Goal: Find specific page/section: Find specific page/section

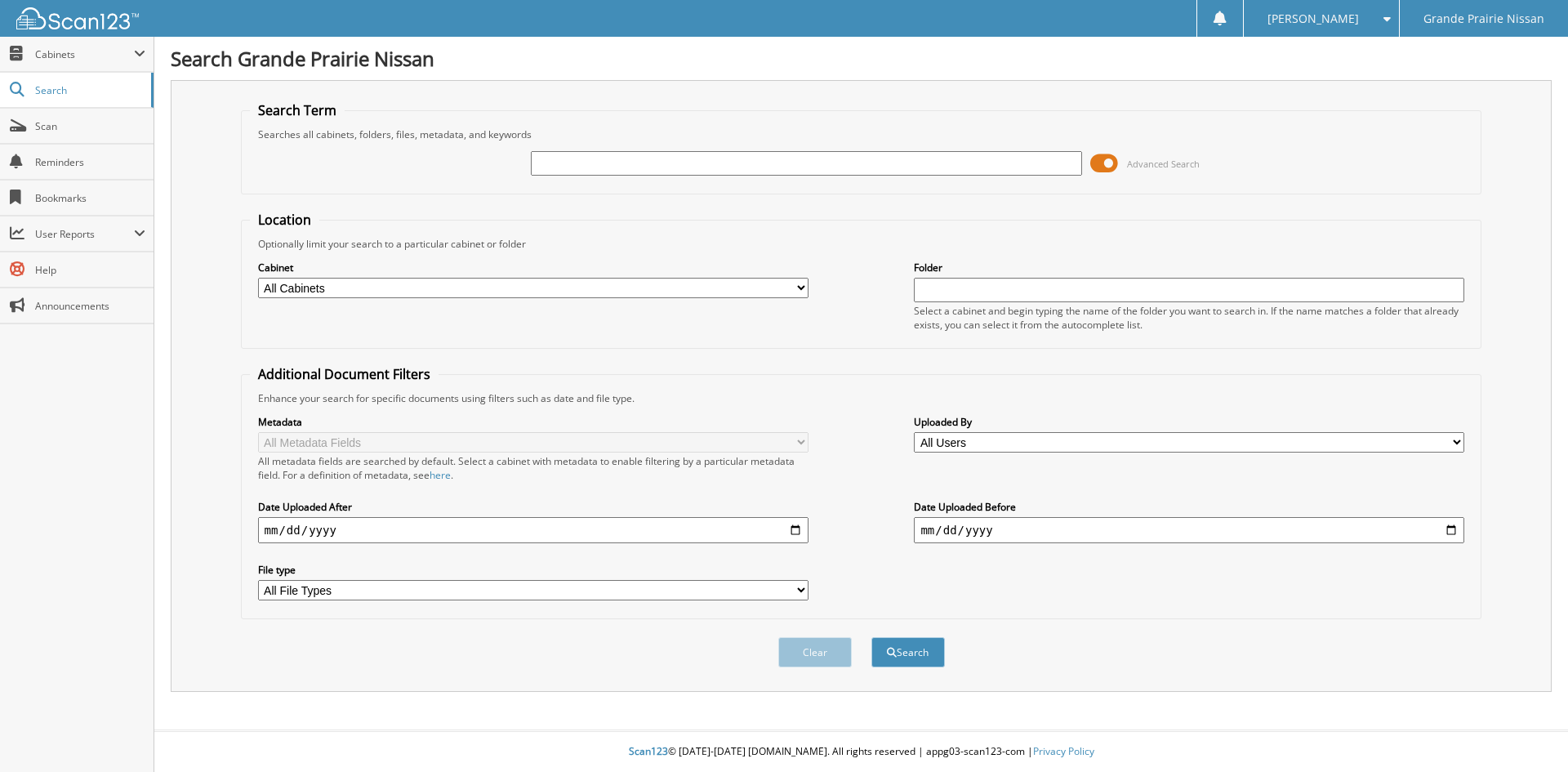
click at [450, 289] on select "All Cabinets ACCOUNTS PAYABLE CASH SHEETS DEALS MFA ODC CHEQUES PARTS" at bounding box center [534, 288] width 551 height 20
select select "25768"
click at [258, 278] on select "All Cabinets ACCOUNTS PAYABLE CASH SHEETS DEALS MFA ODC CHEQUES PARTS" at bounding box center [534, 288] width 551 height 20
click at [632, 170] on input "text" at bounding box center [807, 163] width 551 height 25
type input "723565"
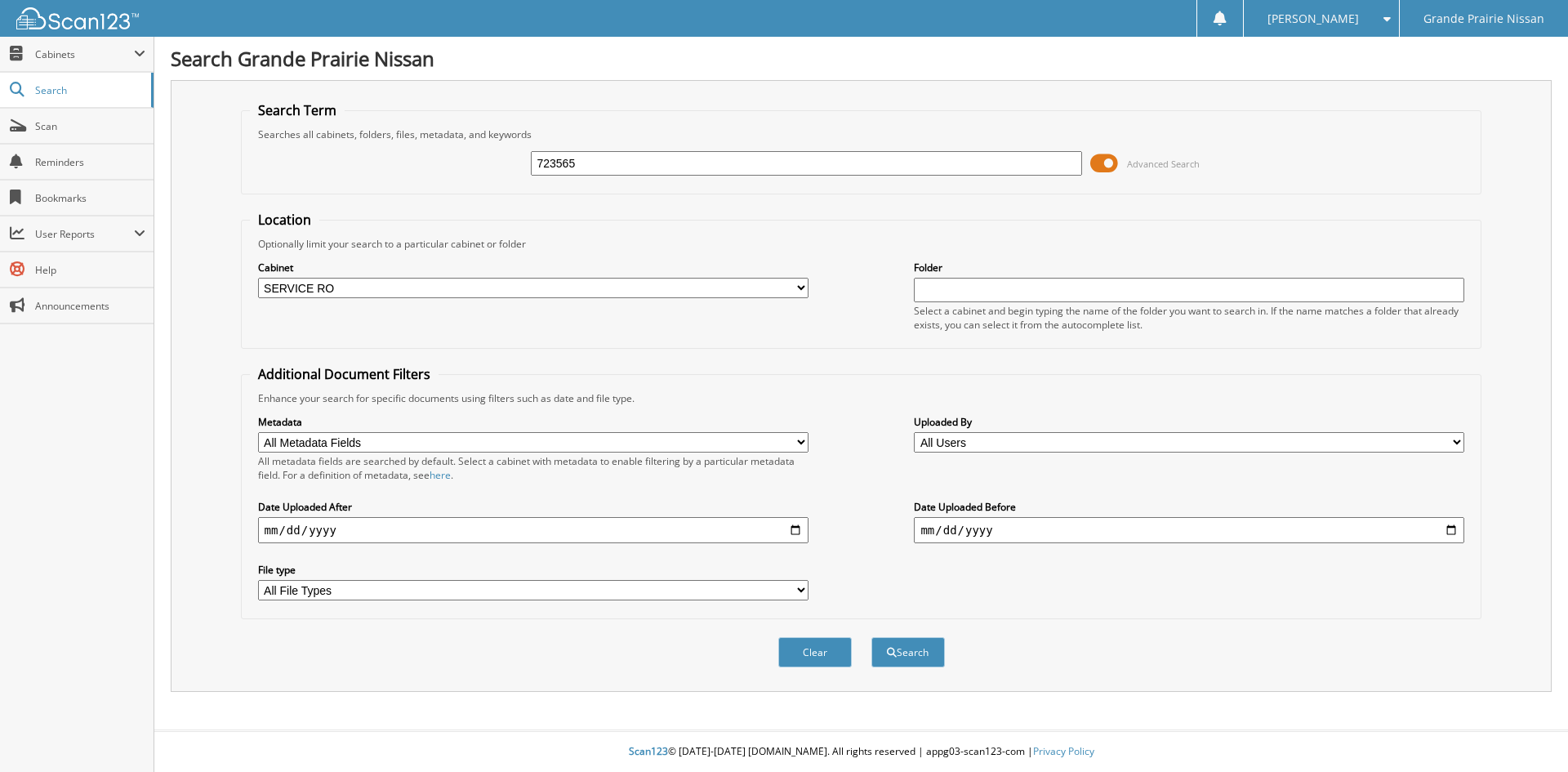
click at [871, 637] on button "Search" at bounding box center [908, 652] width 74 height 30
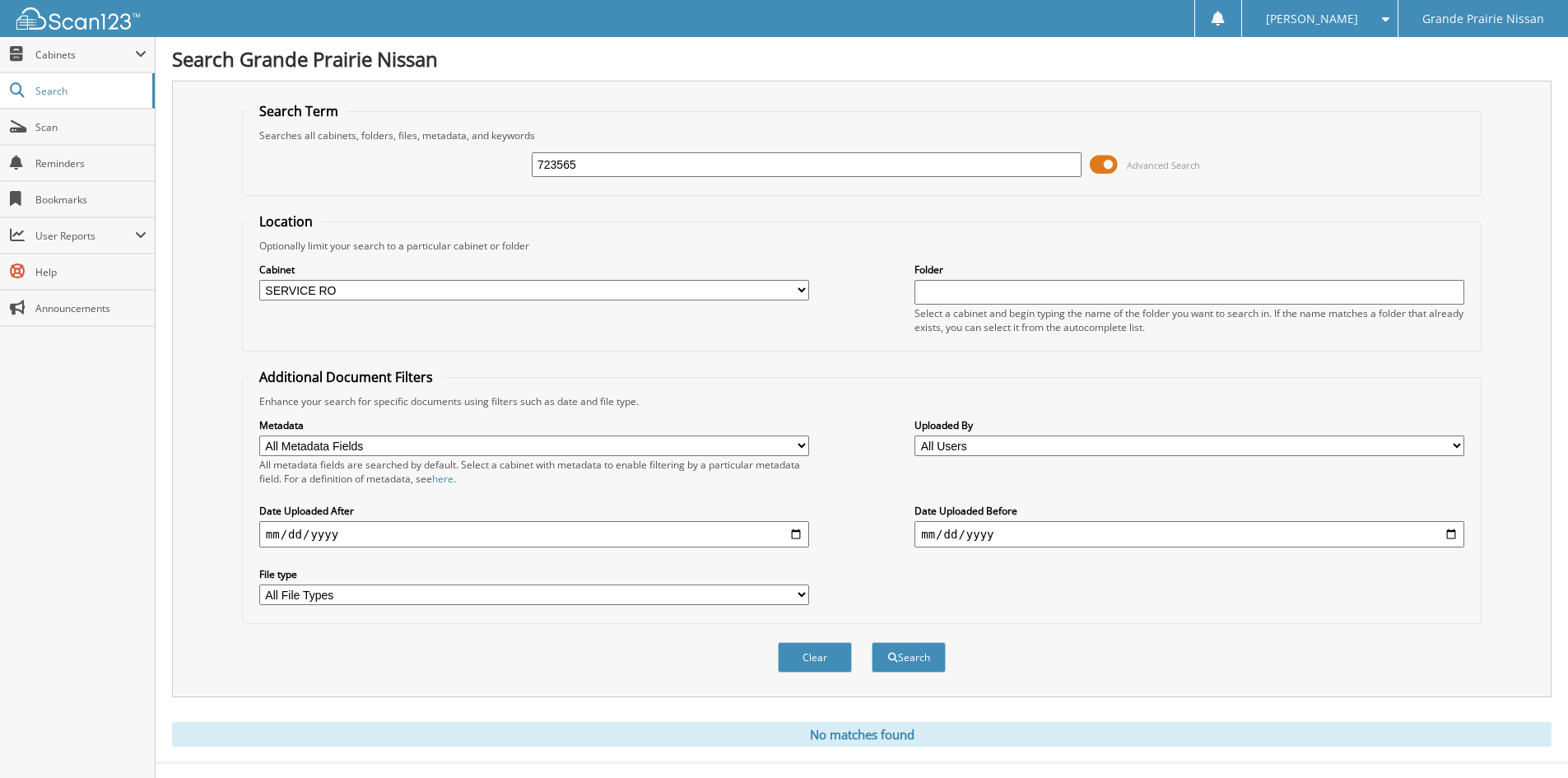
scroll to position [27, 0]
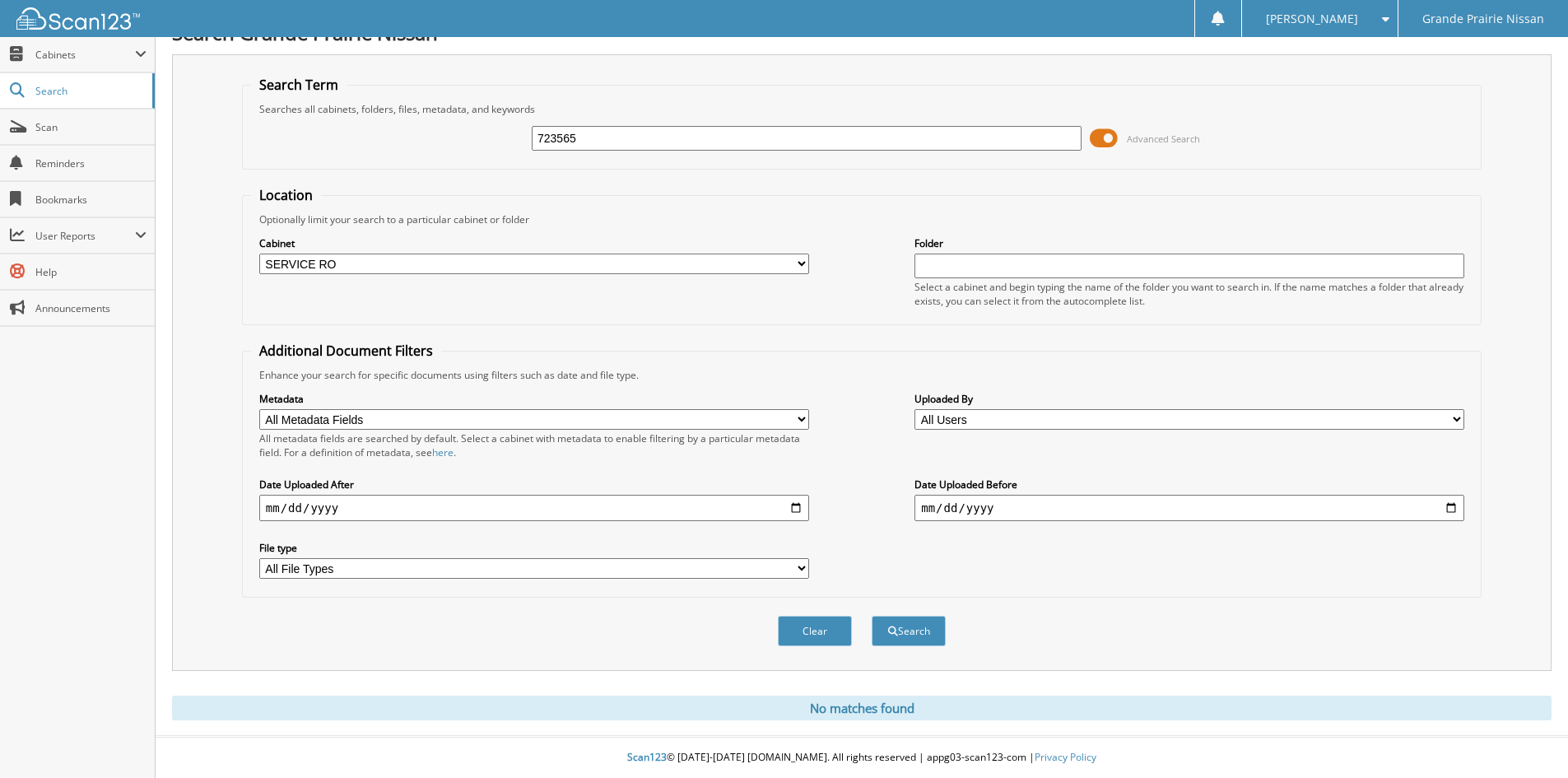
click at [583, 143] on input "723565" at bounding box center [807, 138] width 550 height 25
type input "723561"
click at [872, 615] on button "Search" at bounding box center [909, 630] width 74 height 31
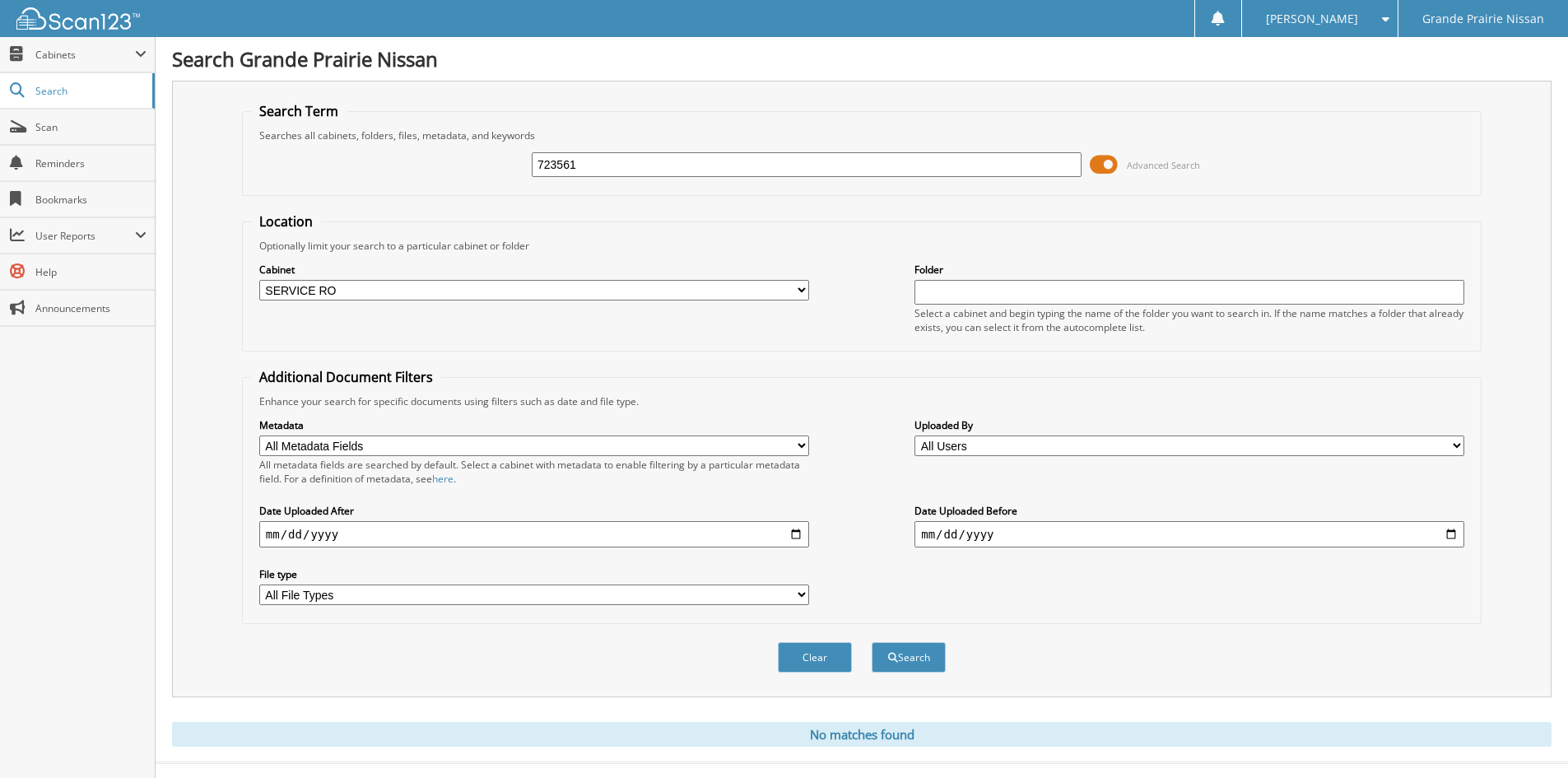
drag, startPoint x: 604, startPoint y: 173, endPoint x: 388, endPoint y: 226, distance: 222.4
click at [388, 226] on form "Search Term Searches all cabinets, folders, files, metadata, and keywords 72356…" at bounding box center [862, 396] width 1240 height 588
type input "723661"
click at [872, 642] on button "Search" at bounding box center [909, 657] width 74 height 31
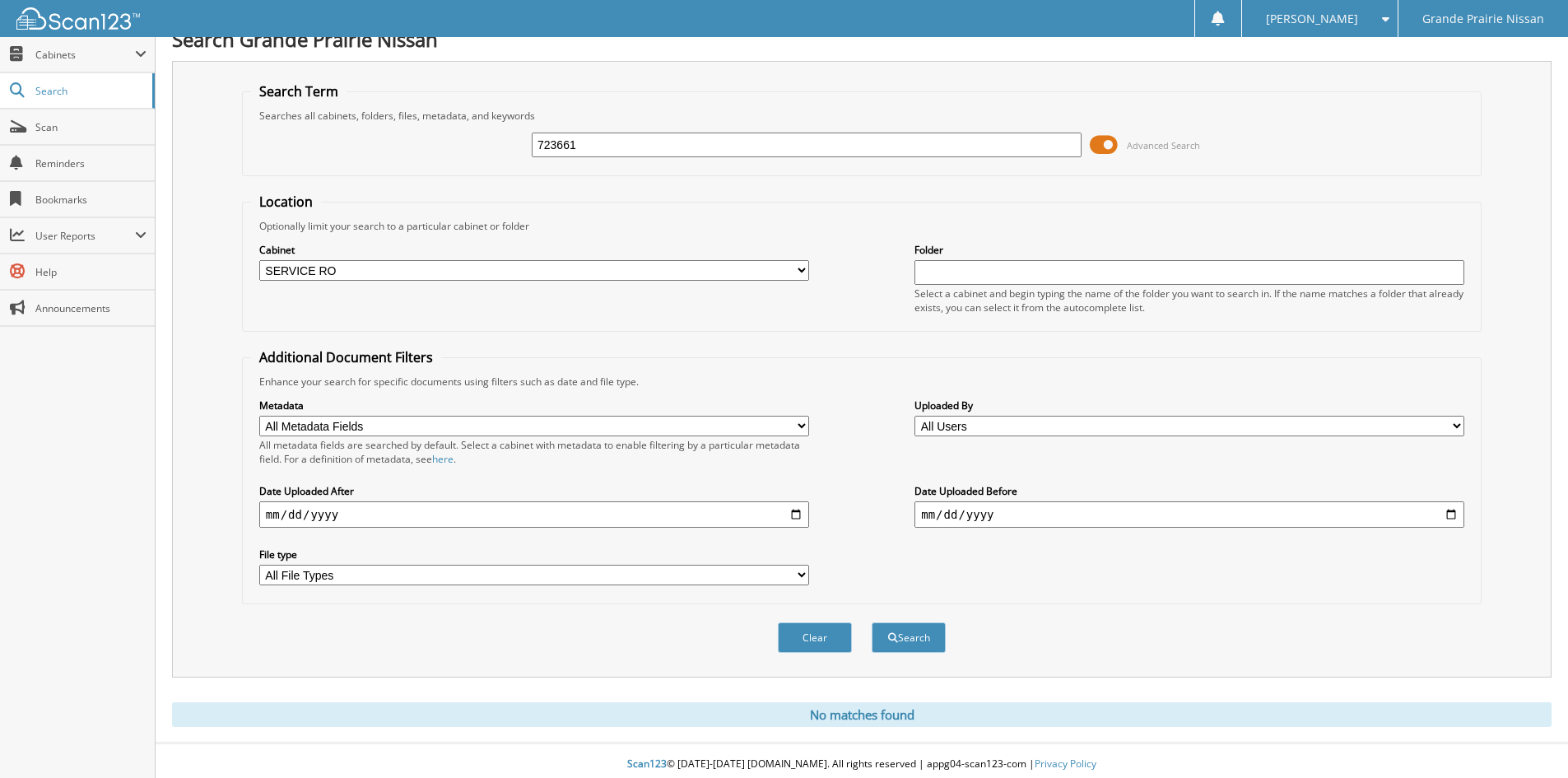
scroll to position [27, 0]
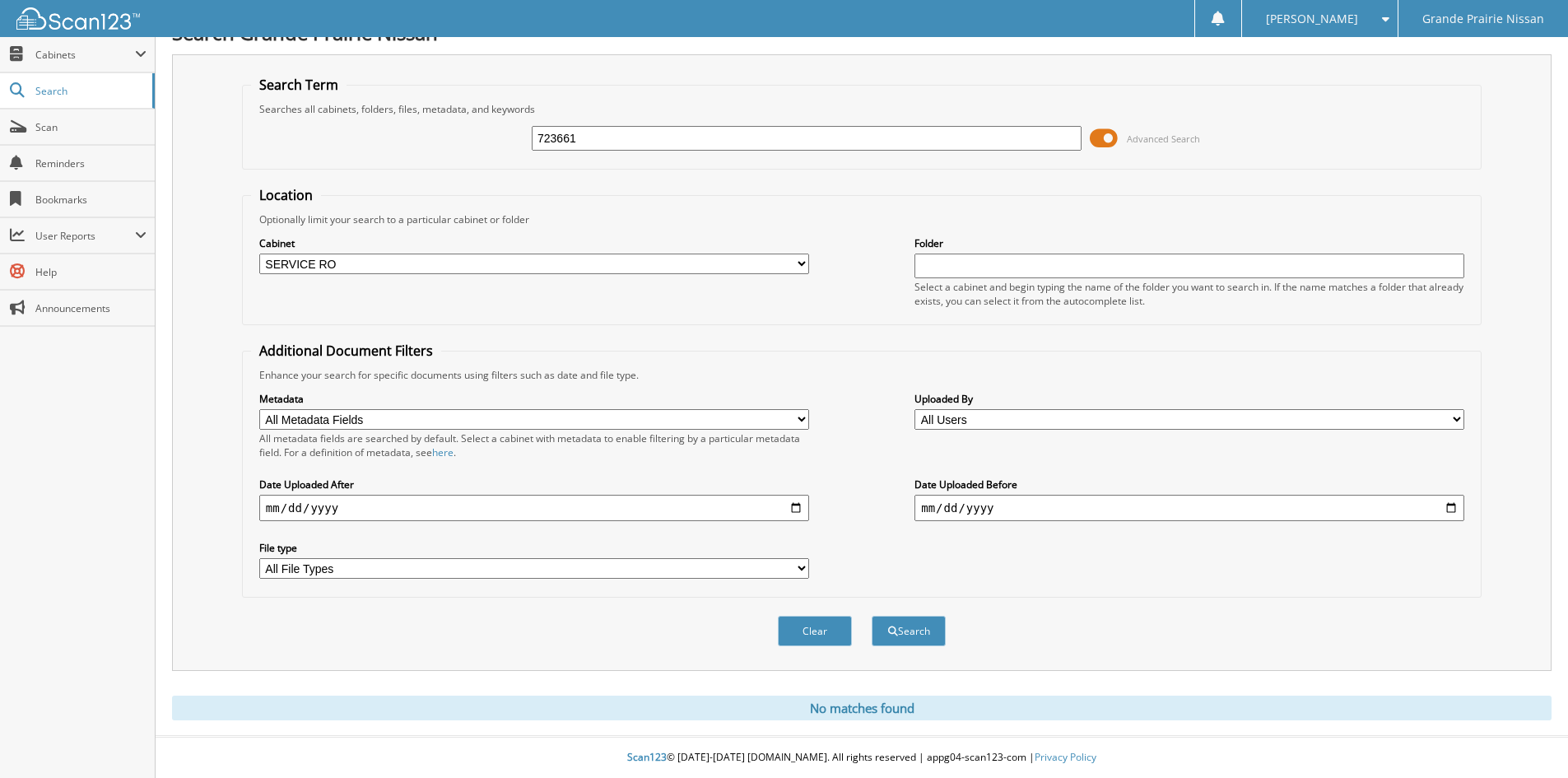
click at [1108, 145] on span at bounding box center [1104, 138] width 28 height 25
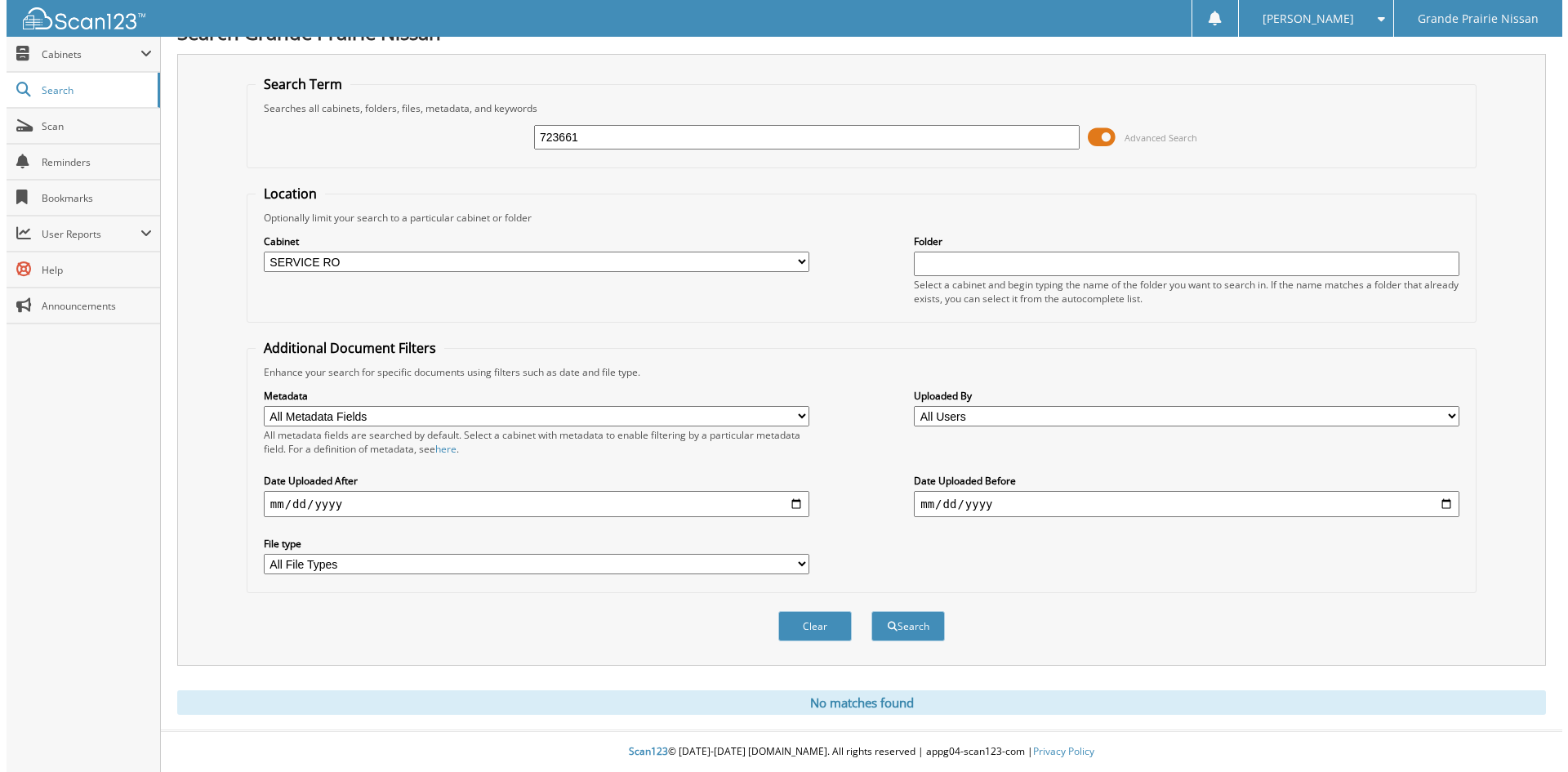
scroll to position [0, 0]
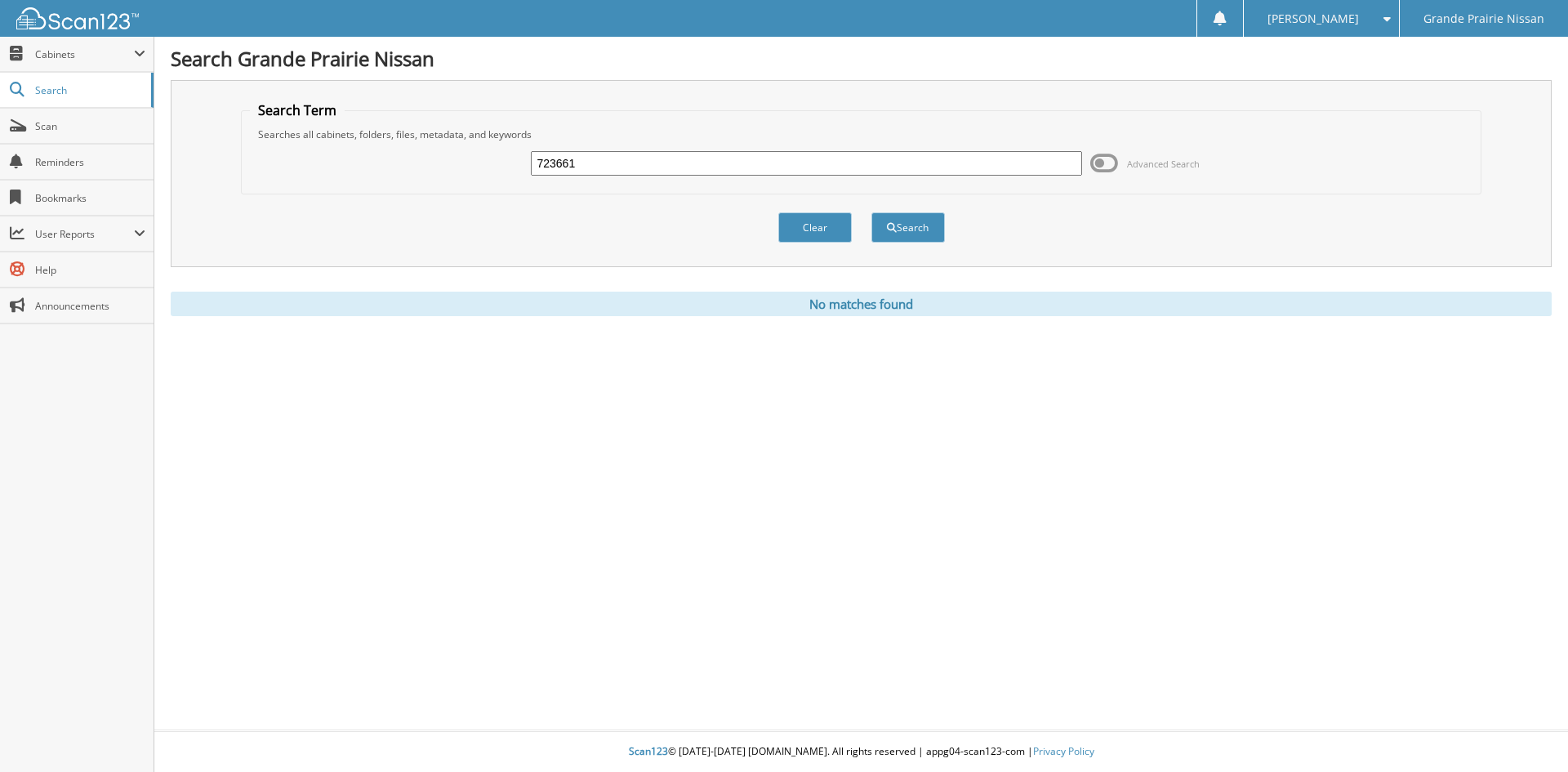
click at [814, 173] on input "723661" at bounding box center [807, 163] width 551 height 25
click at [912, 226] on button "Search" at bounding box center [908, 227] width 74 height 30
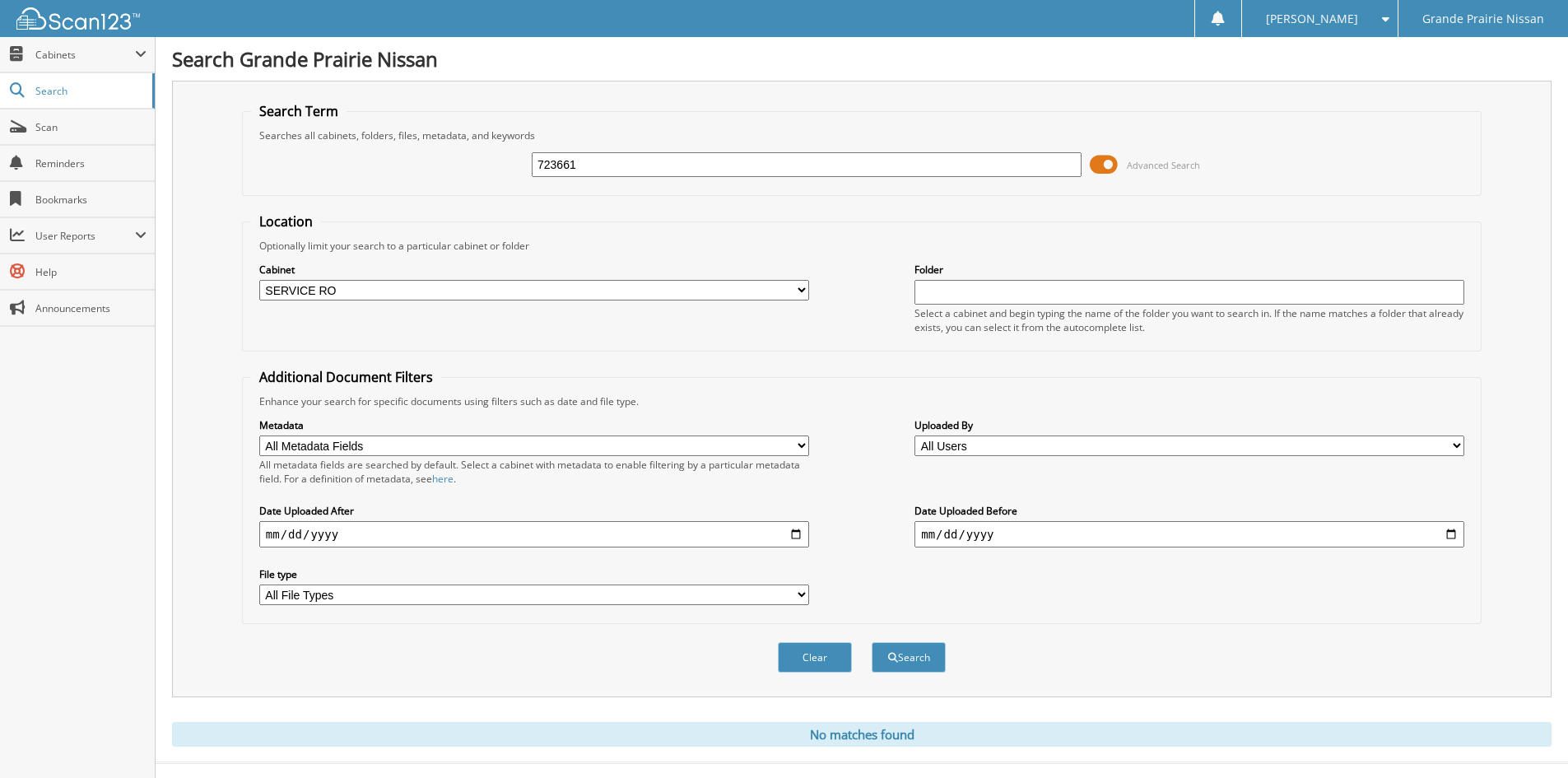
click at [1107, 169] on span at bounding box center [1104, 164] width 28 height 25
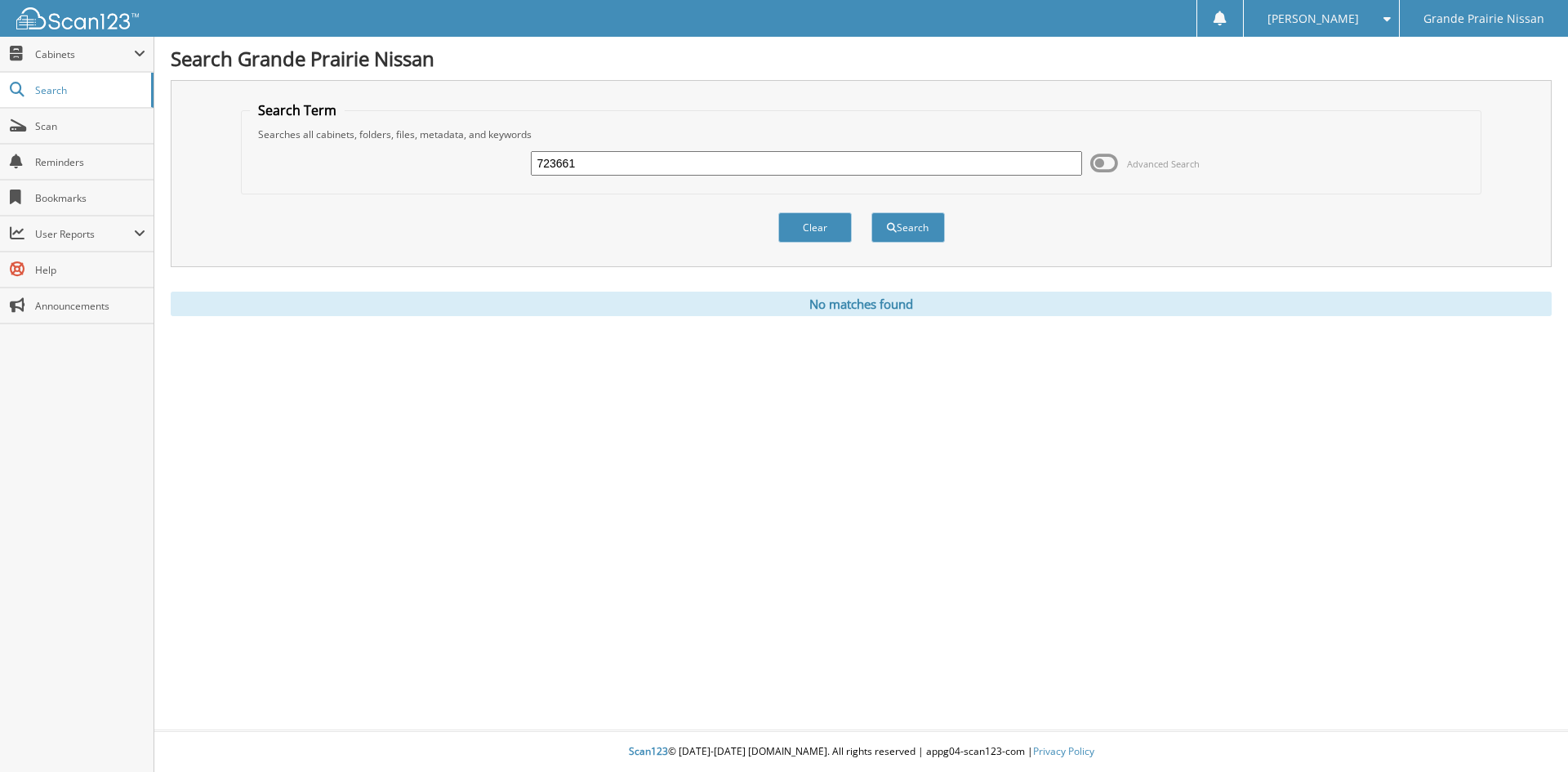
click at [897, 161] on input "723661" at bounding box center [807, 163] width 551 height 25
click at [916, 228] on button "Search" at bounding box center [908, 227] width 74 height 30
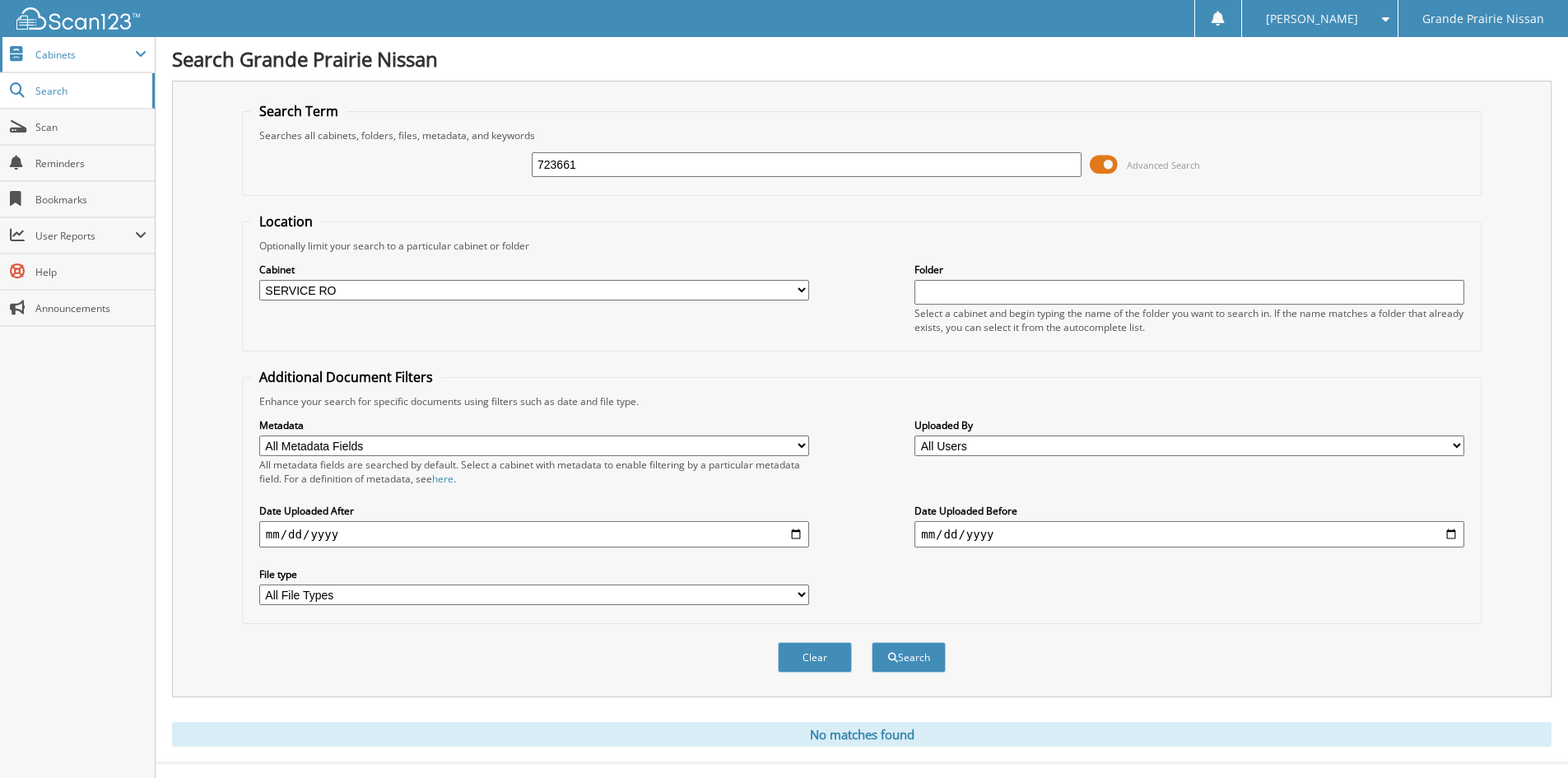
click at [102, 52] on span "Cabinets" at bounding box center [85, 55] width 100 height 14
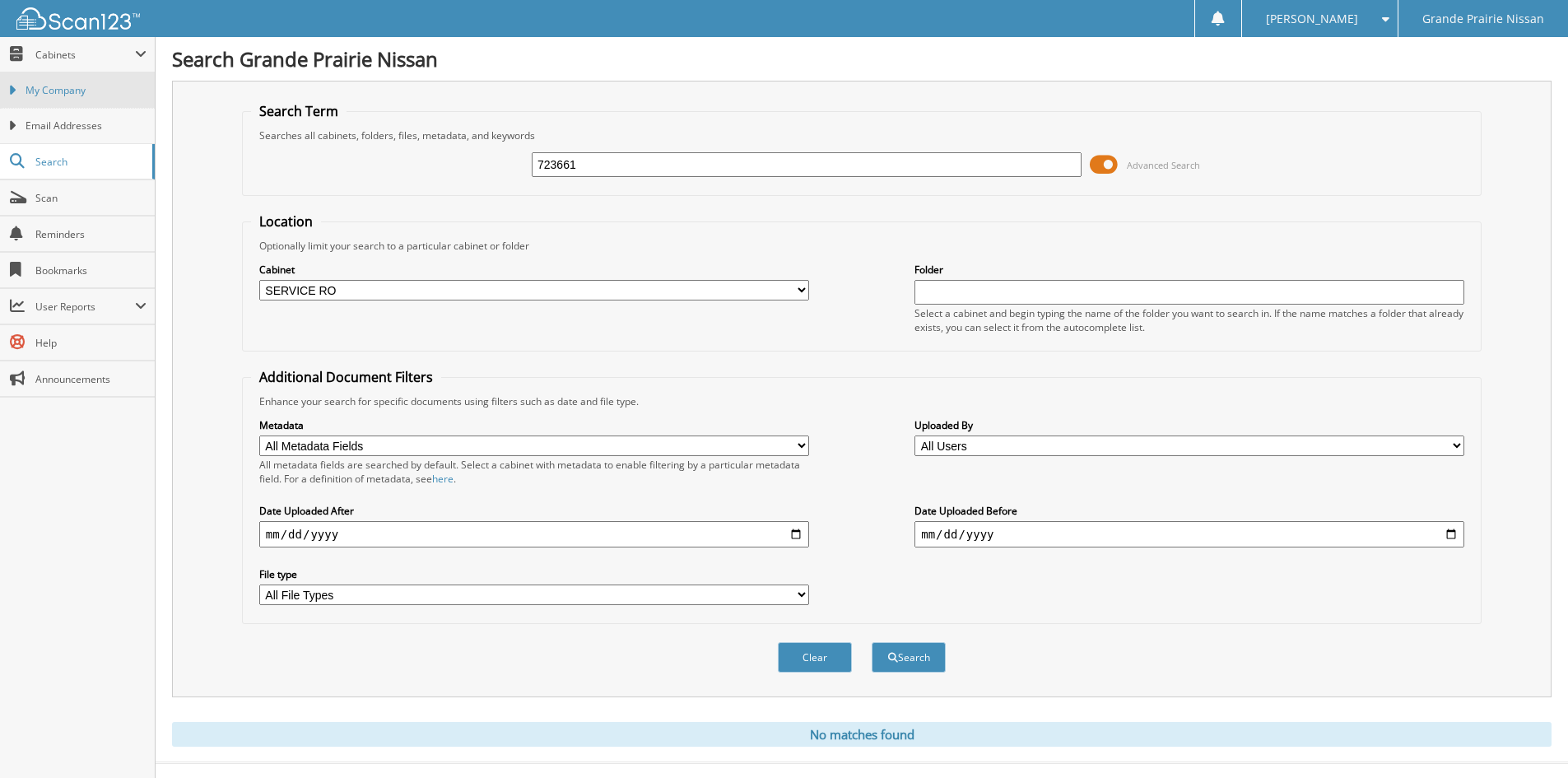
click at [103, 90] on span "My Company" at bounding box center [86, 91] width 121 height 15
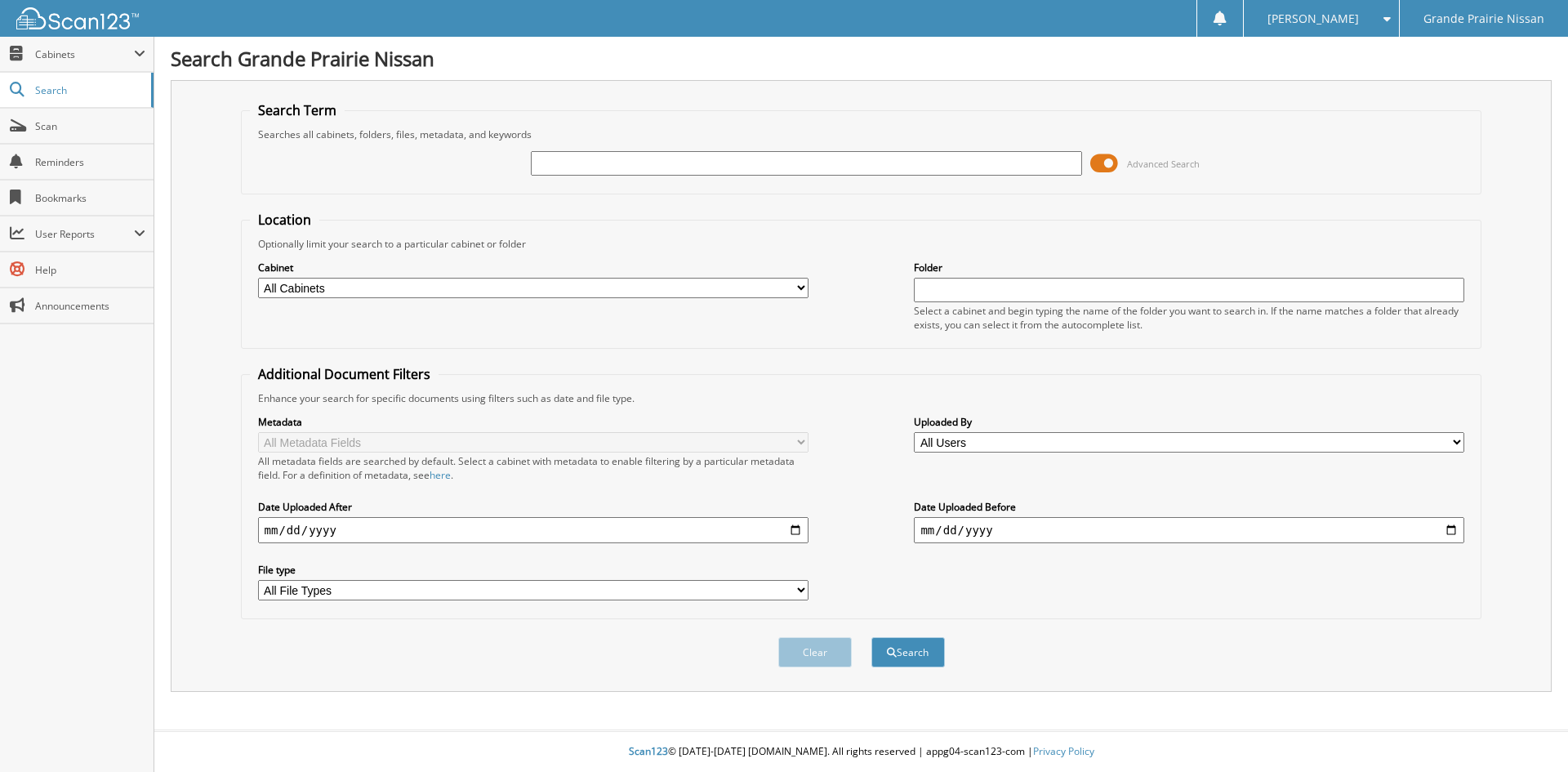
click at [1166, 297] on input "text" at bounding box center [1189, 290] width 551 height 25
click at [479, 587] on select "All File Types CAB LOG PDF" at bounding box center [534, 590] width 551 height 20
click at [479, 586] on select "All File Types CAB LOG PDF" at bounding box center [534, 590] width 551 height 20
click at [514, 288] on select "All Cabinets ACCOUNTS PAYABLE CASH SHEETS DEALS MFA ODC CHEQUES PARTS" at bounding box center [534, 288] width 551 height 20
select select "25768"
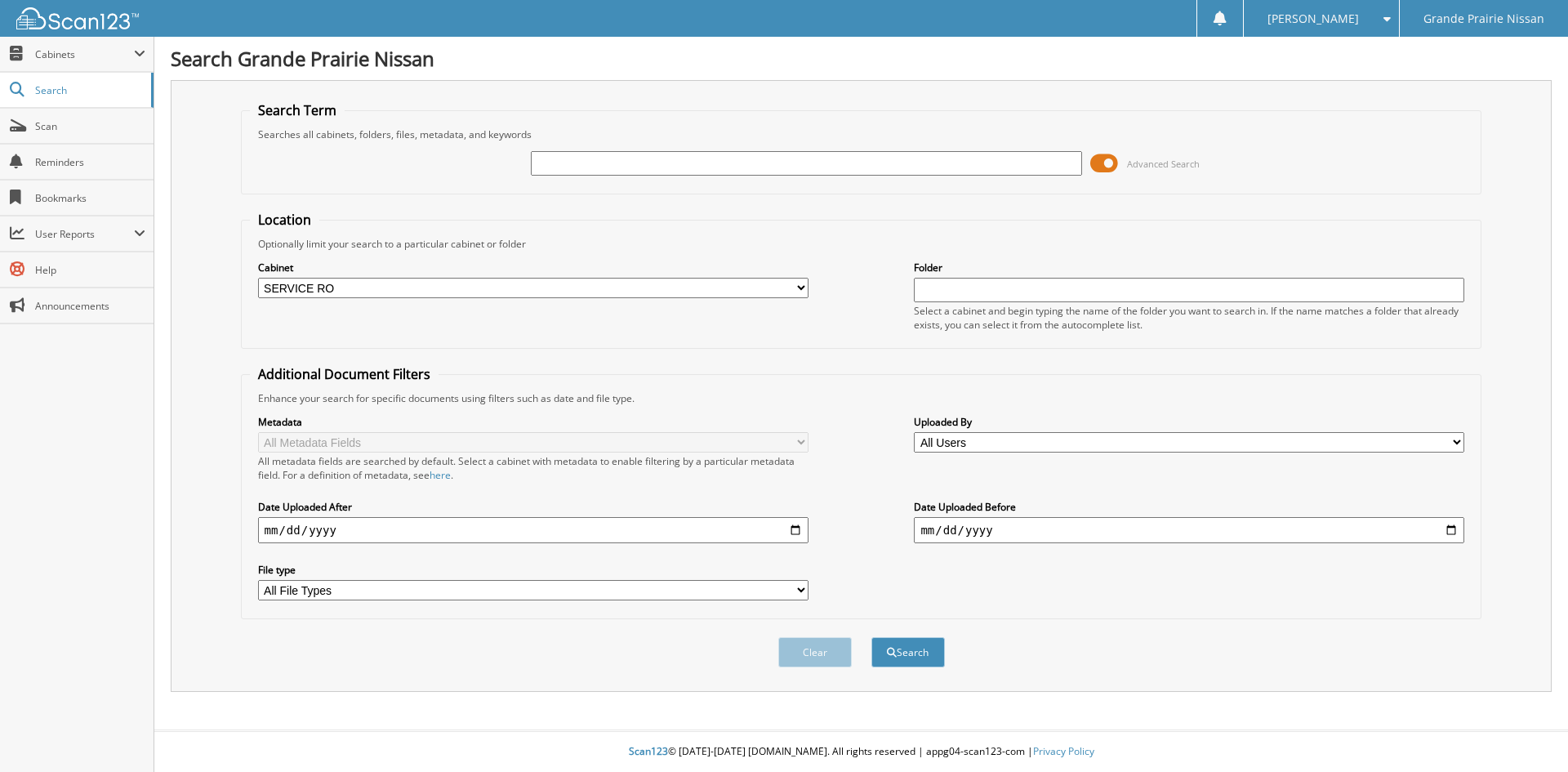
click at [258, 278] on select "All Cabinets ACCOUNTS PAYABLE CASH SHEETS DEALS MFA ODC CHEQUES PARTS" at bounding box center [534, 288] width 551 height 20
click at [87, 57] on span "Cabinets" at bounding box center [84, 54] width 99 height 14
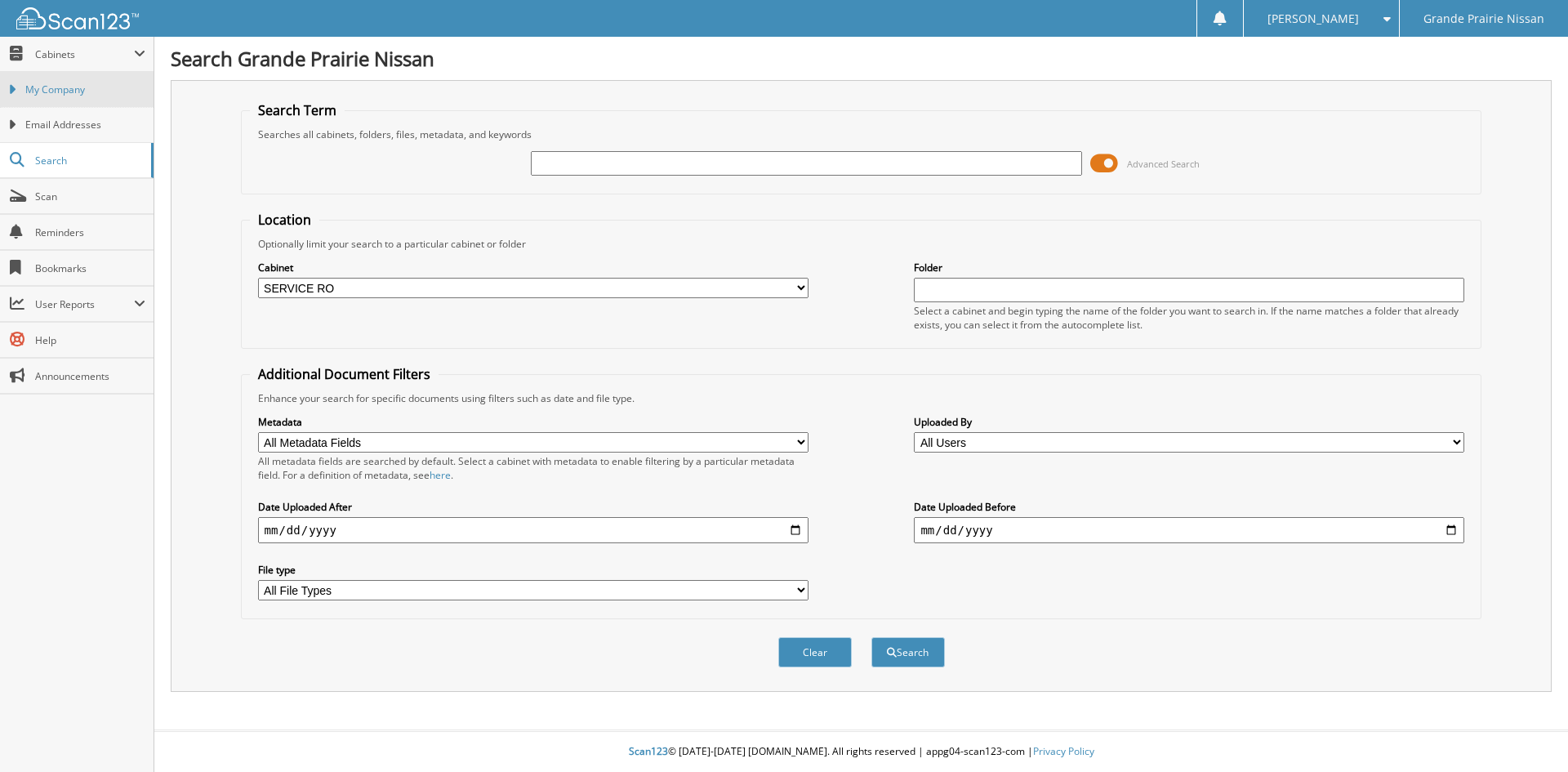
click at [96, 89] on span "My Company" at bounding box center [85, 90] width 120 height 15
